Goal: Information Seeking & Learning: Understand process/instructions

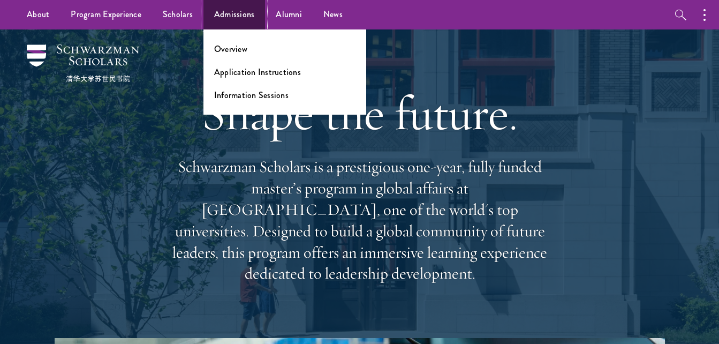
click at [239, 17] on link "Admissions" at bounding box center [234, 14] width 62 height 29
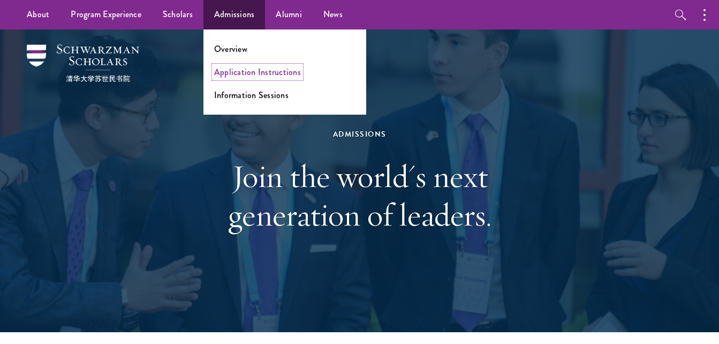
click at [264, 76] on link "Application Instructions" at bounding box center [257, 72] width 87 height 12
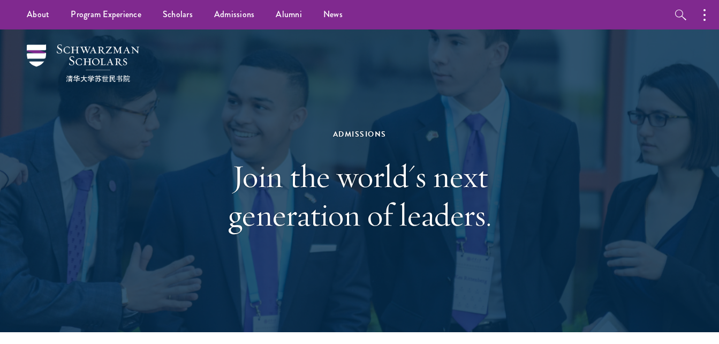
scroll to position [75, 0]
